Goal: Navigation & Orientation: Find specific page/section

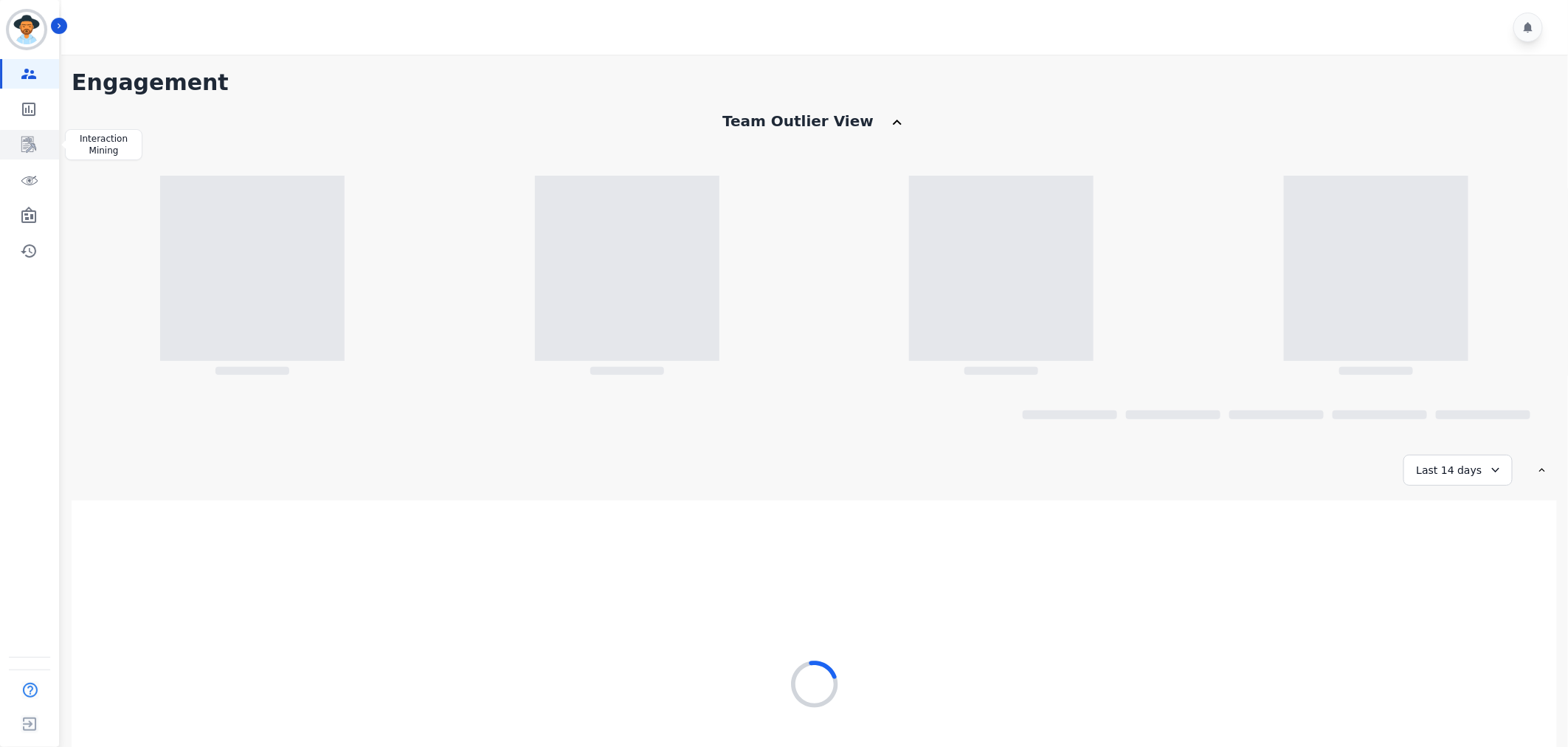
click at [30, 142] on icon "Sidebar" at bounding box center [29, 145] width 17 height 17
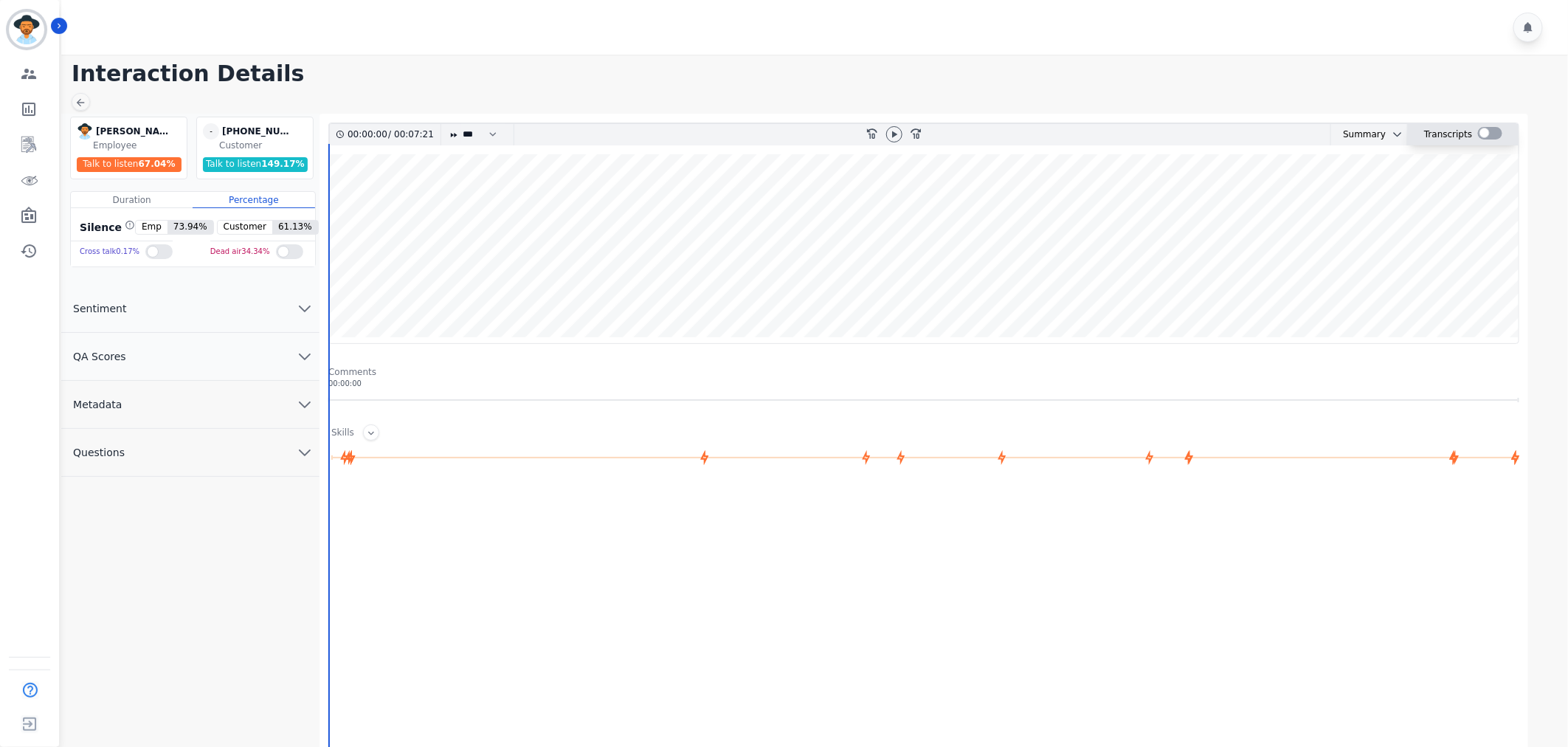
click at [1478, 133] on div at bounding box center [1490, 132] width 24 height 13
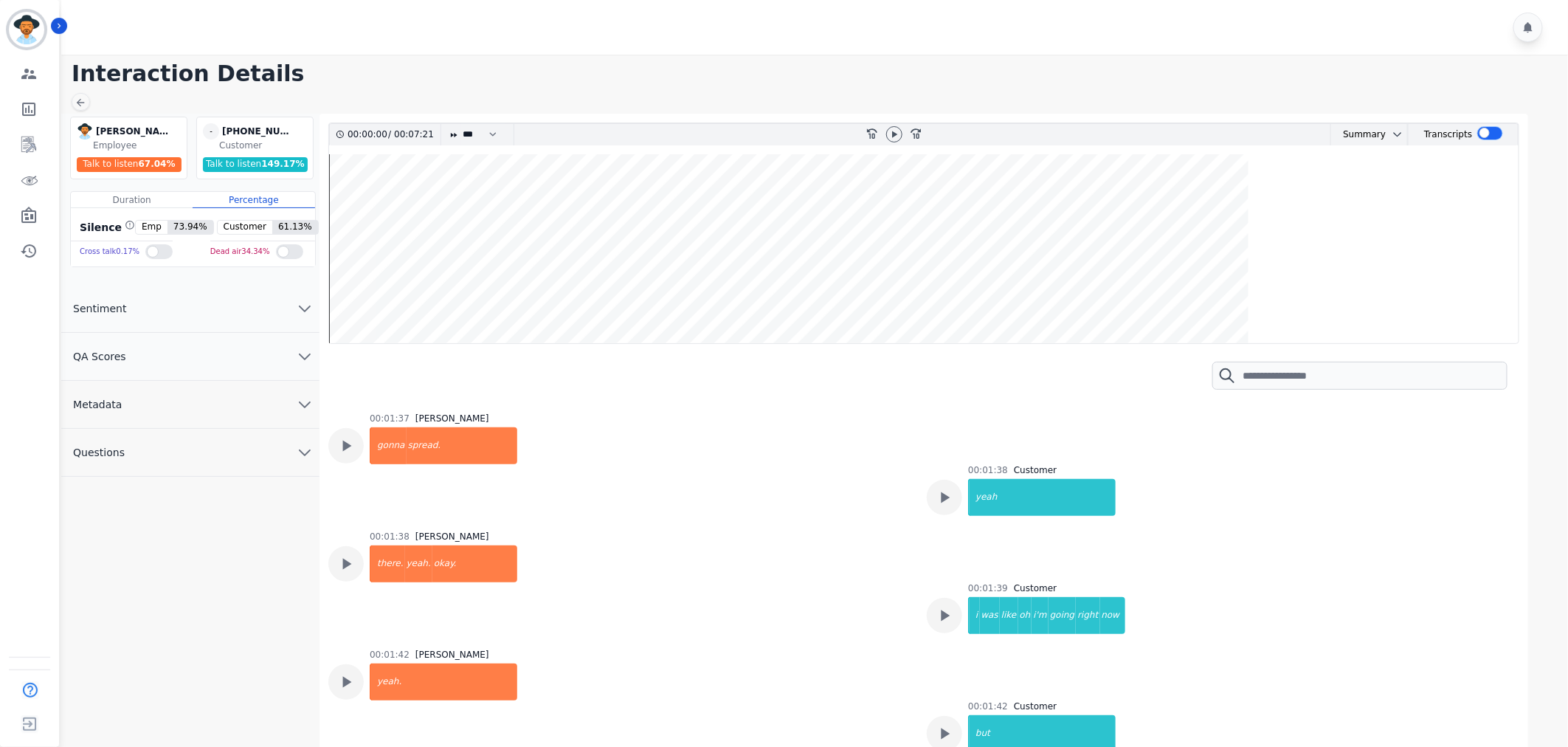
scroll to position [1685, 0]
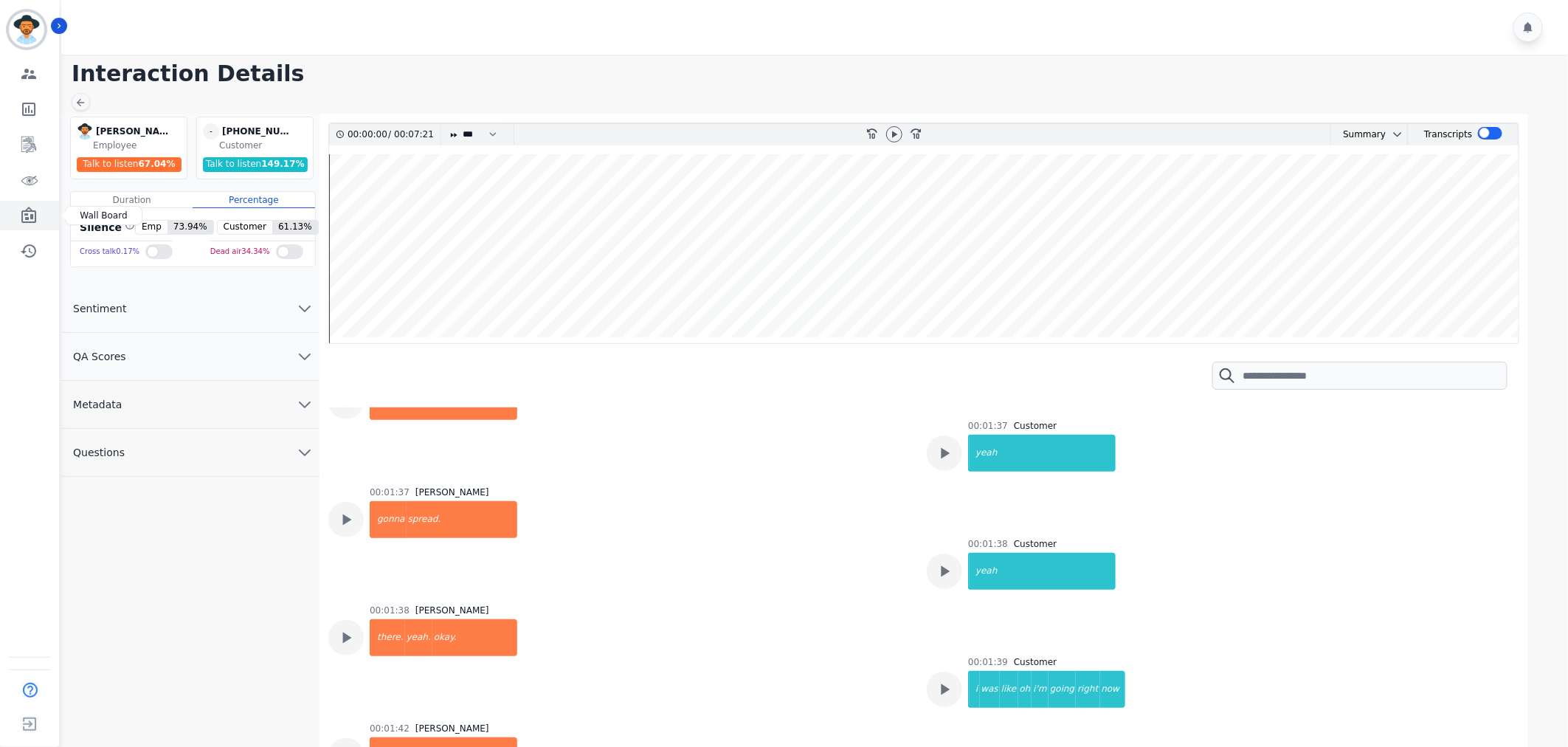
click at [33, 215] on icon "Sidebar" at bounding box center [29, 215] width 17 height 17
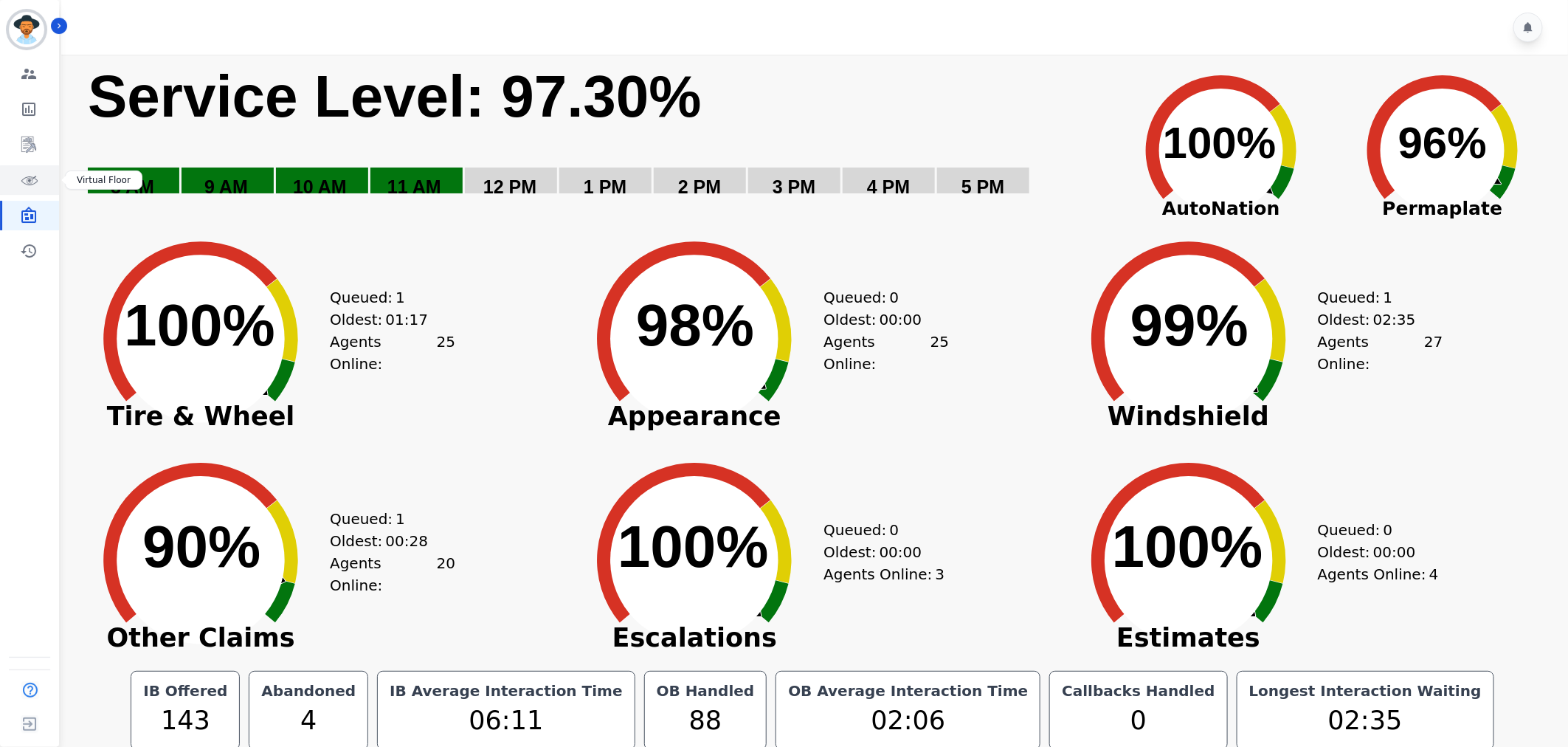
click at [26, 182] on icon "Sidebar" at bounding box center [29, 180] width 17 height 17
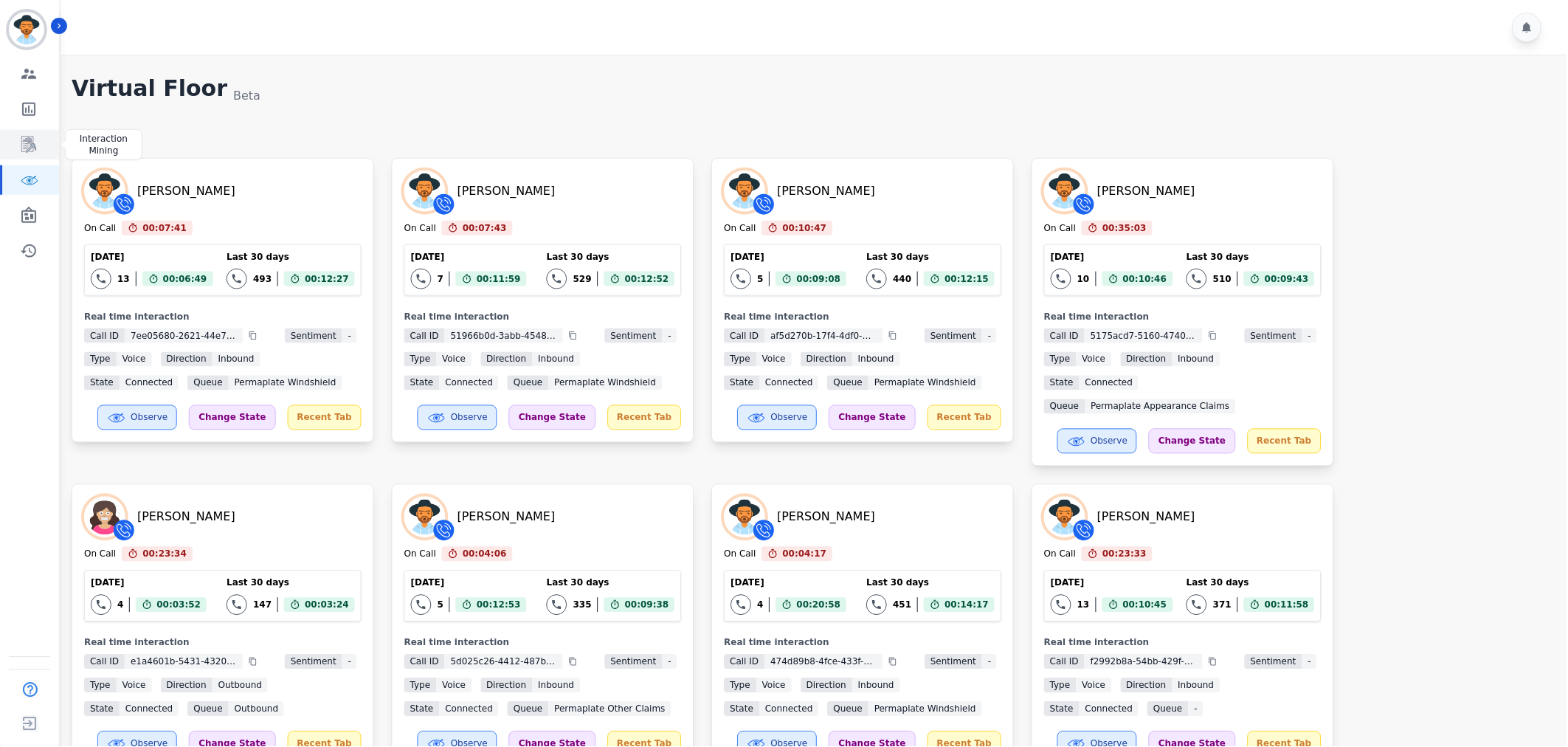
click at [23, 142] on icon "Sidebar" at bounding box center [29, 145] width 17 height 17
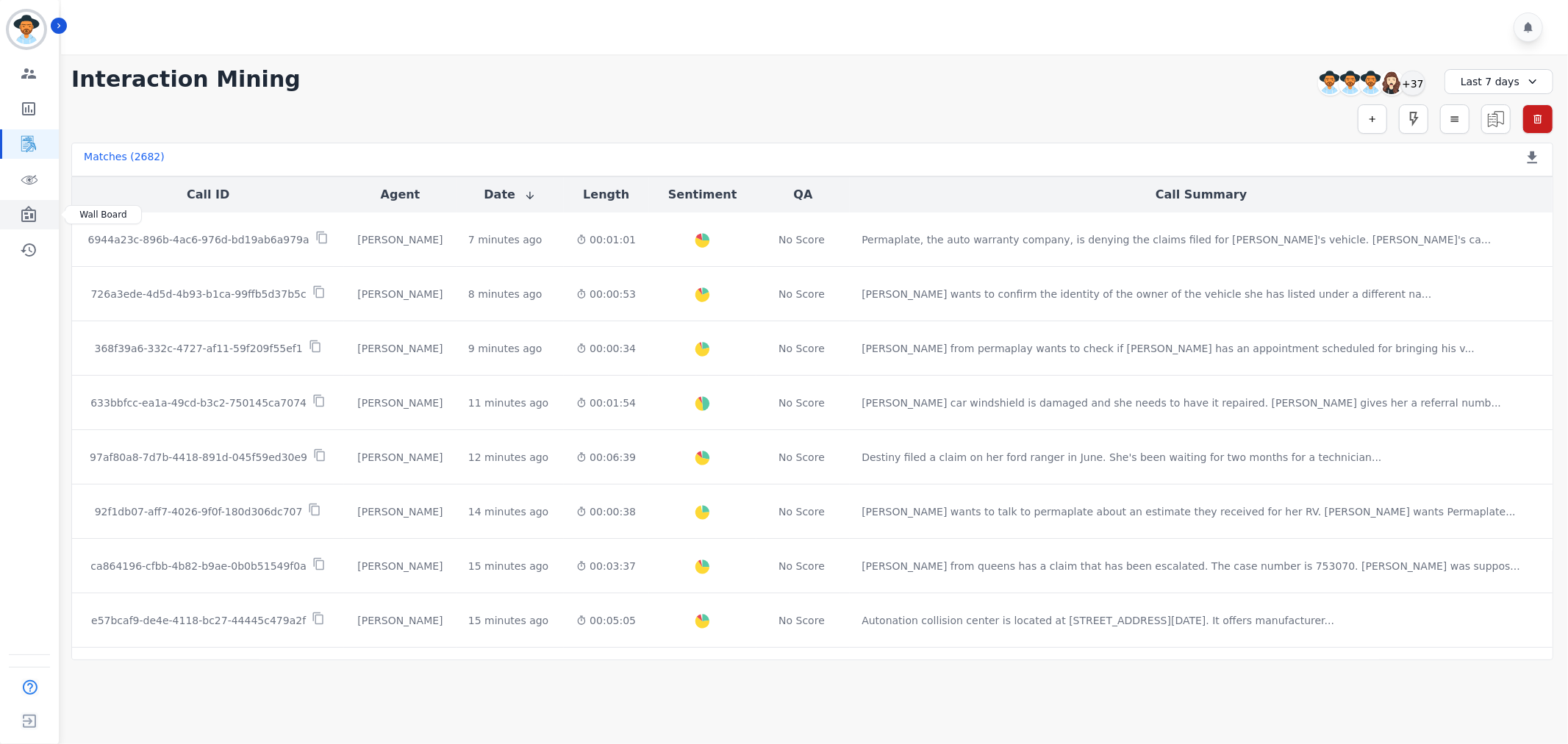
click at [23, 220] on icon "Sidebar" at bounding box center [28, 214] width 14 height 16
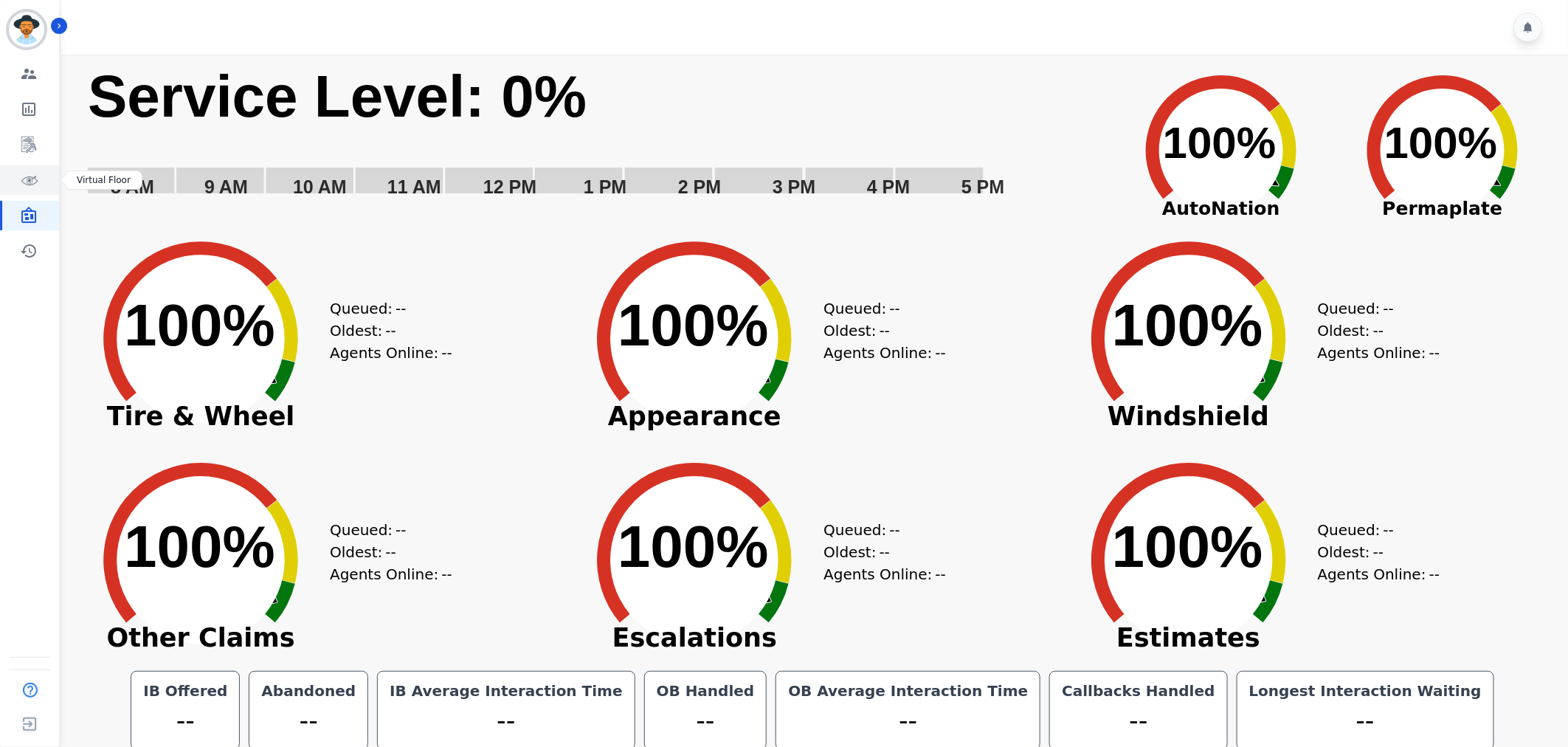
click at [31, 177] on icon "Sidebar" at bounding box center [30, 181] width 17 height 9
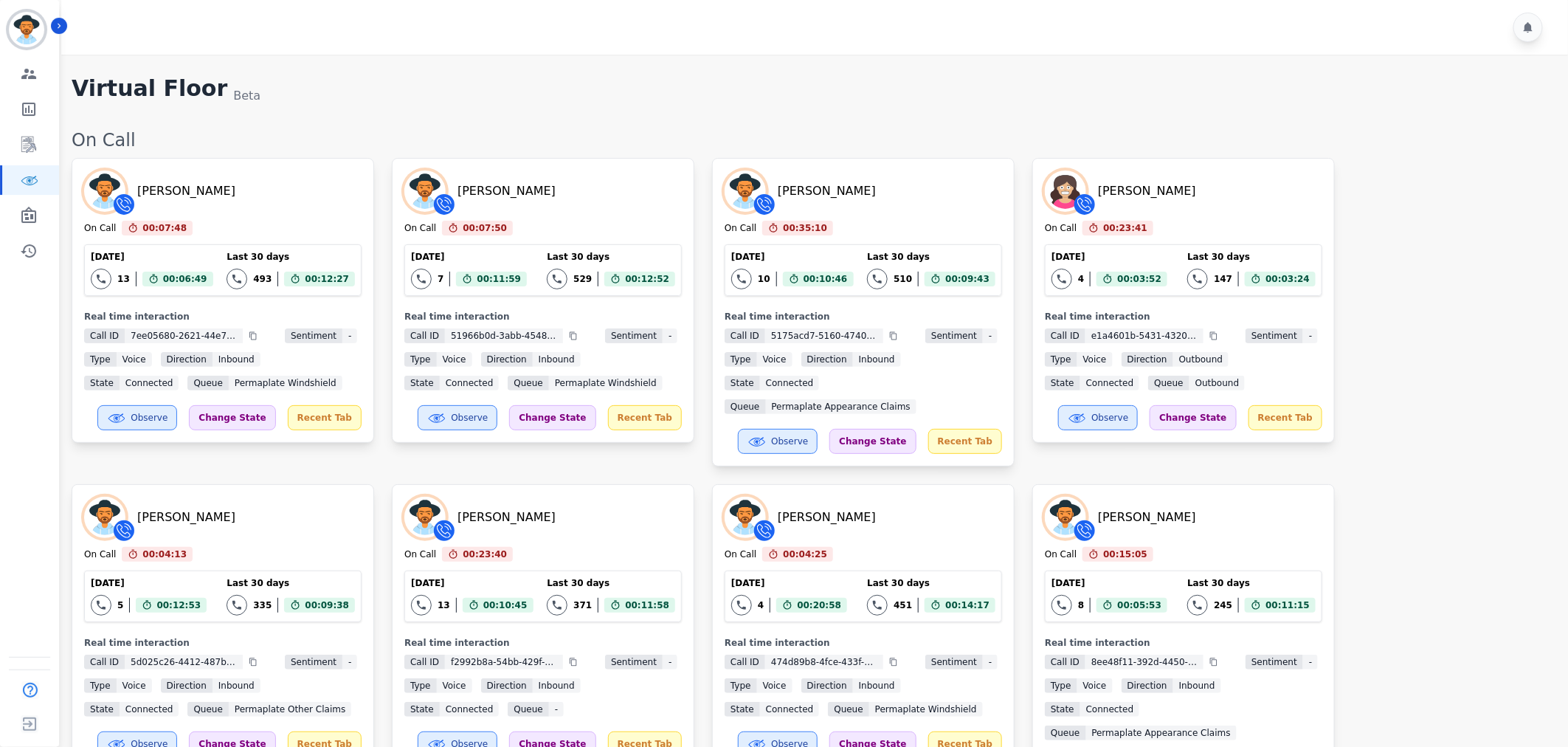
click at [1457, 438] on div "[PERSON_NAME] On Call 00:07:48 Current State: On Call [DATE] 13 Total interacti…" at bounding box center [813, 474] width 1482 height 635
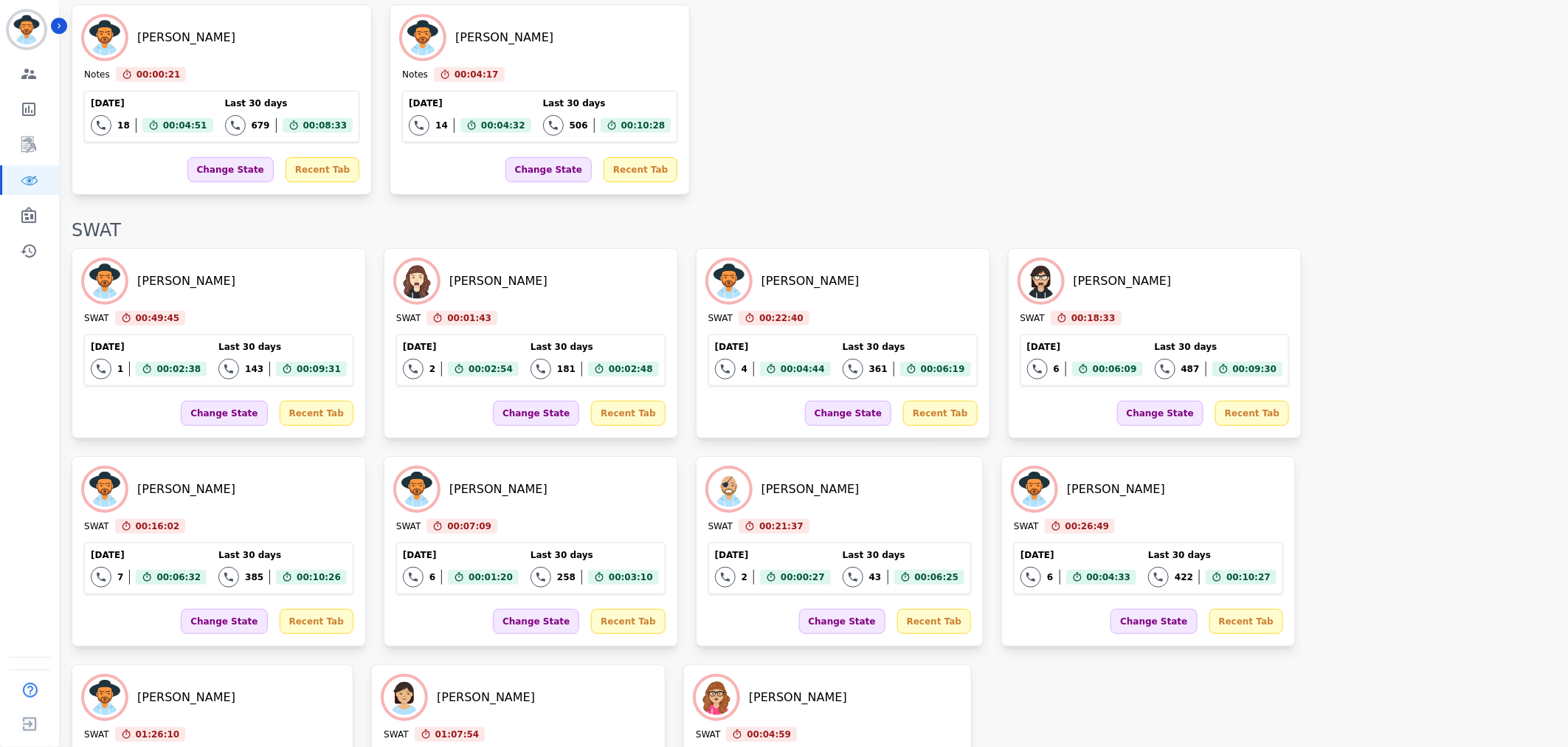
scroll to position [3175, 0]
